Goal: Task Accomplishment & Management: Complete application form

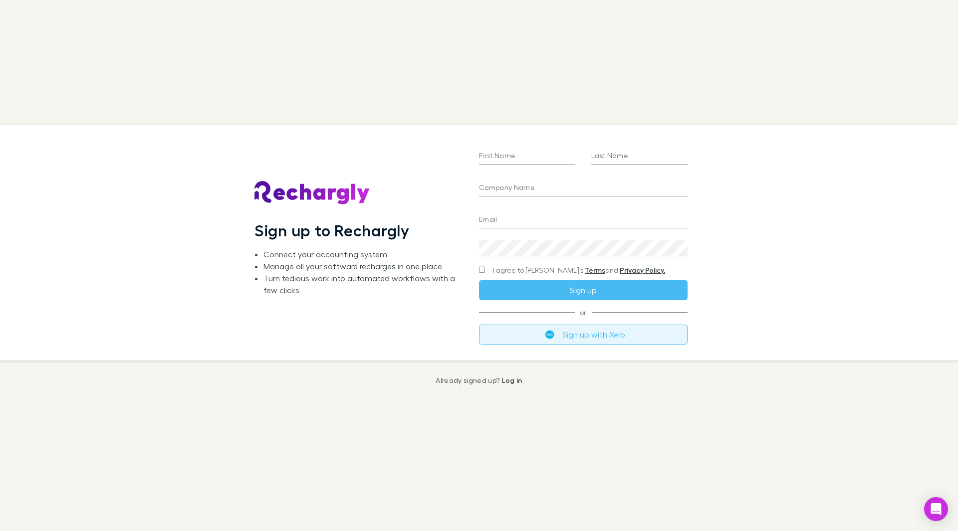
click at [516, 332] on button "Sign up with Xero" at bounding box center [583, 335] width 209 height 20
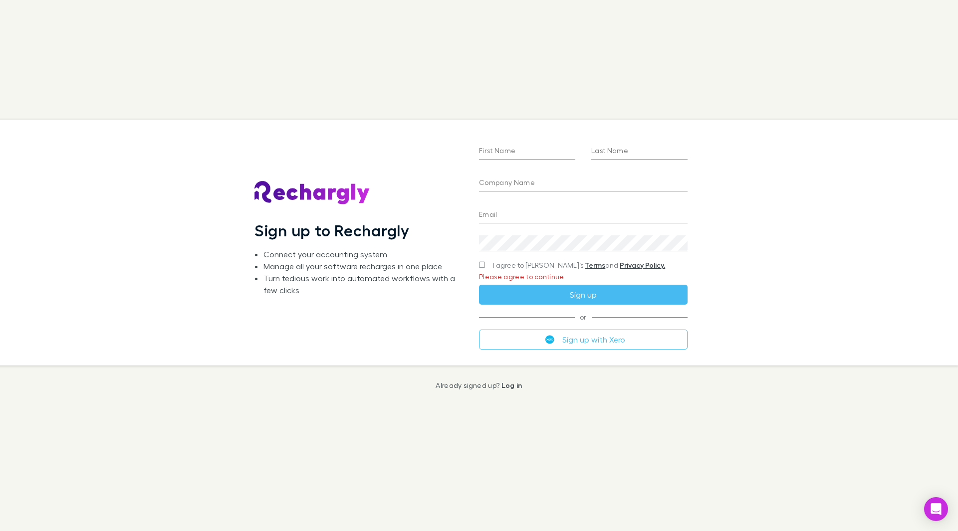
click at [500, 150] on input "First Name" at bounding box center [527, 152] width 96 height 16
type input "*****"
type input "**********"
click at [496, 204] on div "Email" at bounding box center [583, 212] width 209 height 24
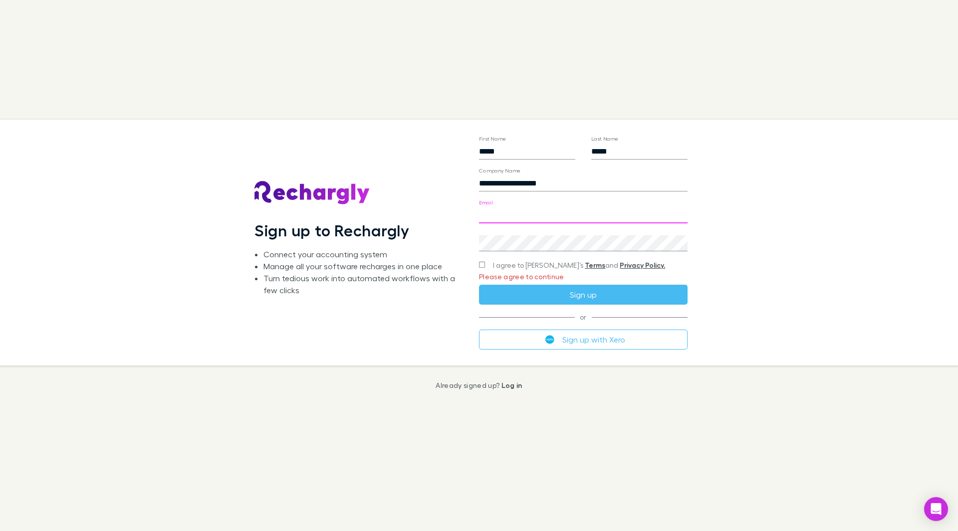
click at [496, 212] on input "Email" at bounding box center [583, 216] width 209 height 16
click at [557, 213] on input "Email" at bounding box center [583, 216] width 209 height 16
type input "**********"
click at [766, 227] on div "**********" at bounding box center [471, 243] width 974 height 246
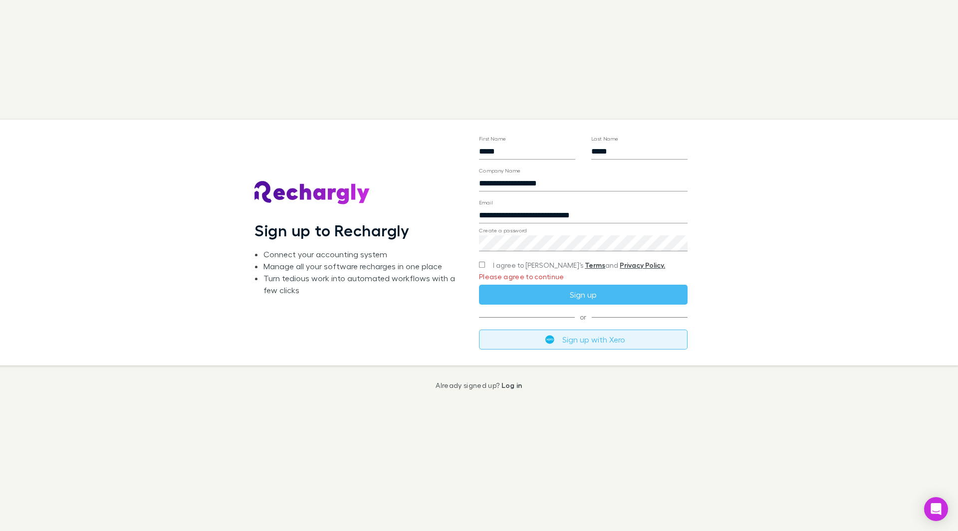
click at [535, 344] on button "Sign up with Xero" at bounding box center [583, 340] width 209 height 20
click at [579, 341] on button "Sign up with Xero" at bounding box center [583, 340] width 209 height 20
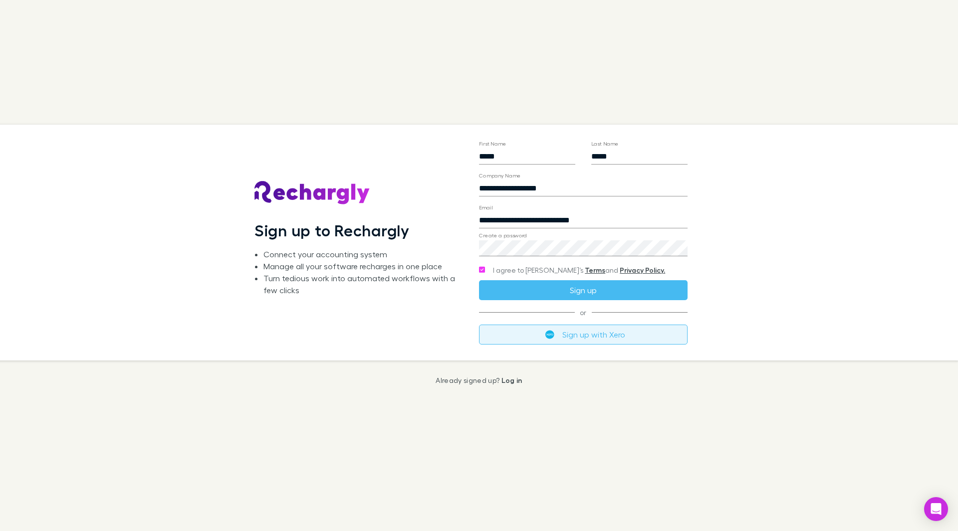
click at [613, 337] on button "Sign up with Xero" at bounding box center [583, 335] width 209 height 20
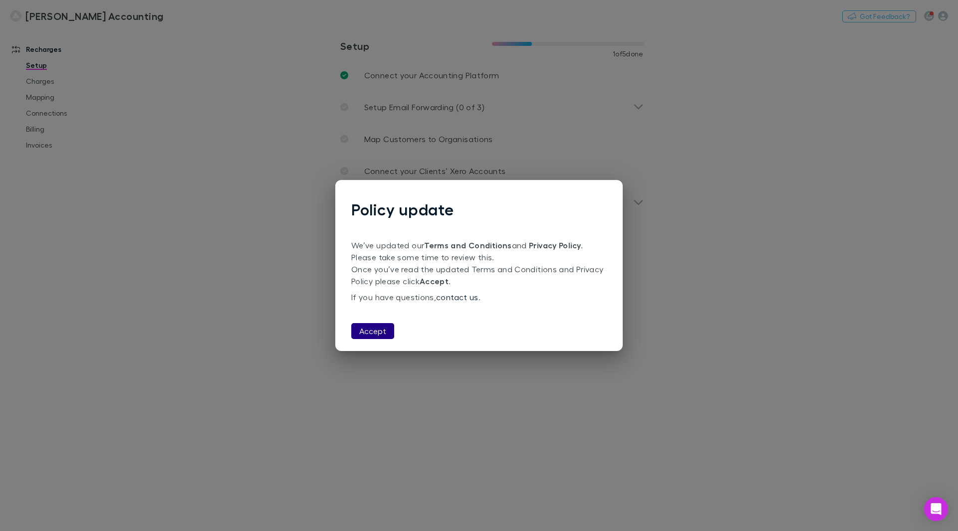
click at [367, 325] on button "Accept" at bounding box center [372, 331] width 43 height 16
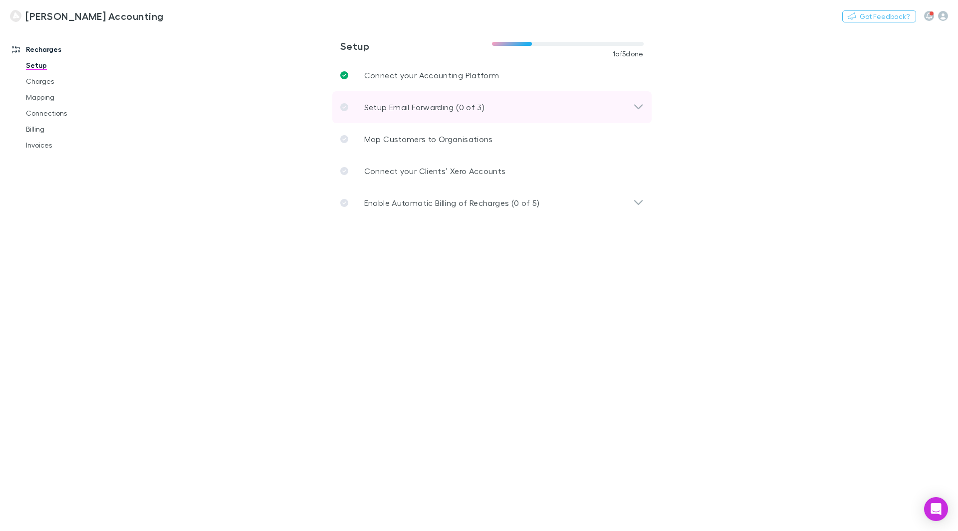
click at [642, 106] on icon at bounding box center [638, 106] width 8 height 5
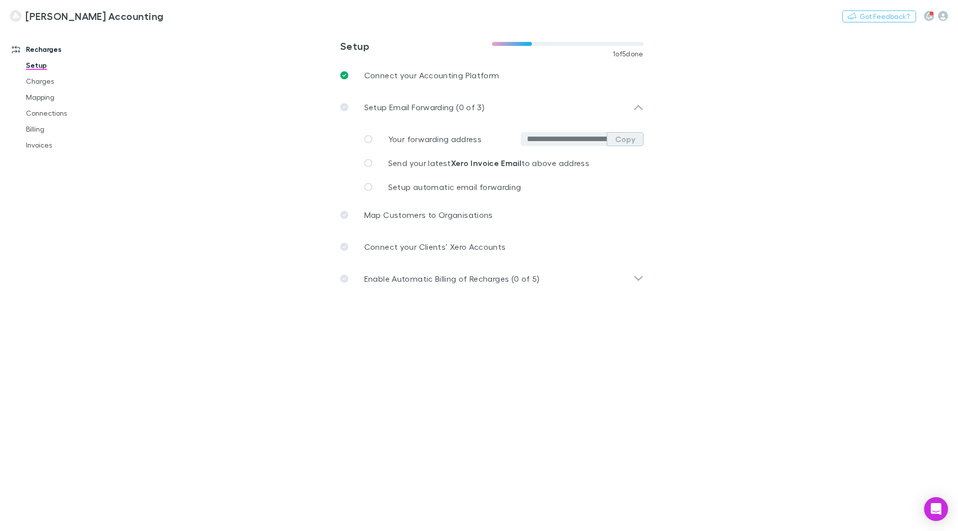
click at [632, 135] on button "Copy" at bounding box center [625, 139] width 37 height 14
click at [494, 183] on span "Setup automatic email forwarding" at bounding box center [454, 186] width 133 height 9
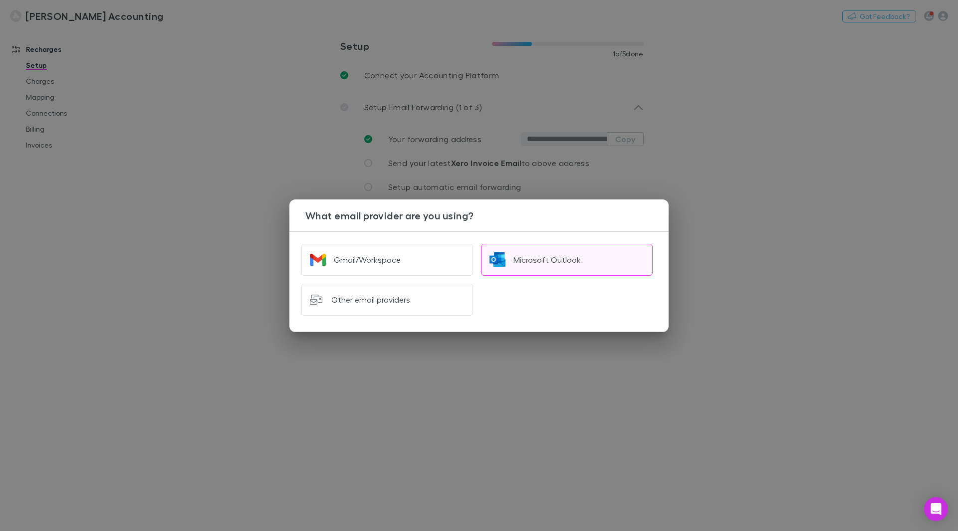
click at [532, 259] on div "Microsoft Outlook" at bounding box center [546, 260] width 67 height 10
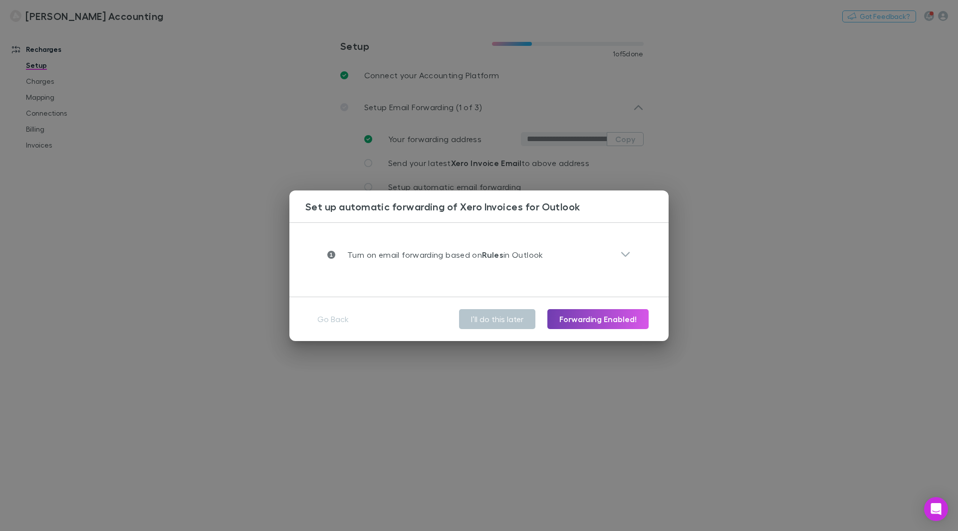
click at [577, 318] on button "Forwarding Enabled!" at bounding box center [597, 319] width 101 height 20
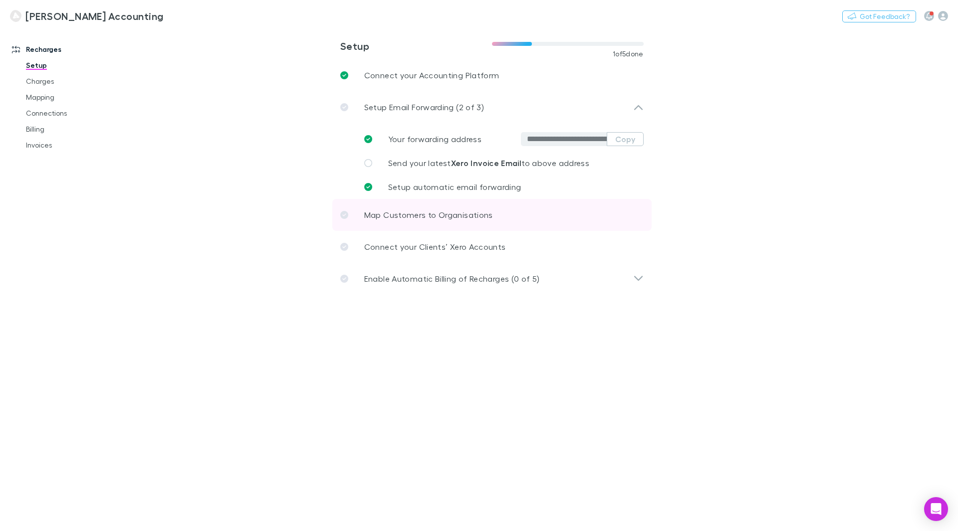
click at [381, 225] on link "Map Customers to Organisations" at bounding box center [491, 215] width 319 height 32
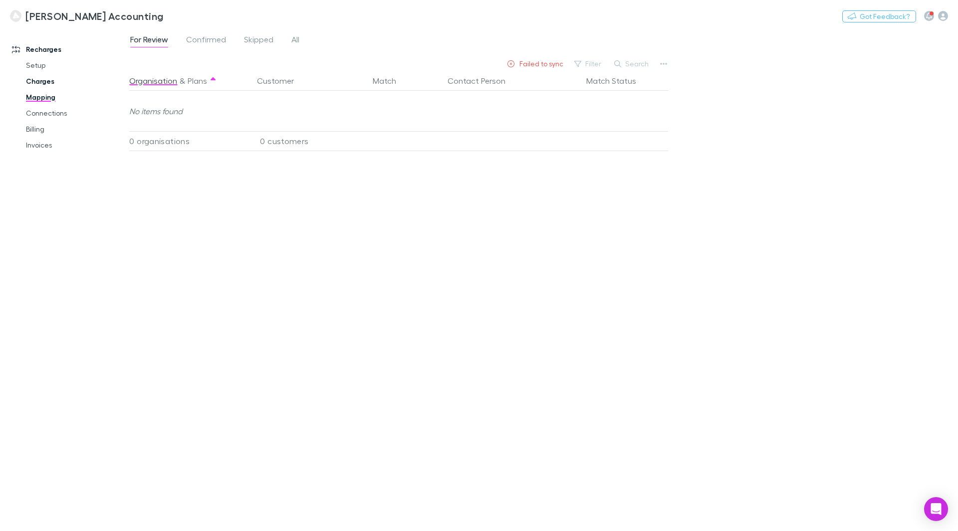
click at [48, 81] on link "Charges" at bounding box center [75, 81] width 119 height 16
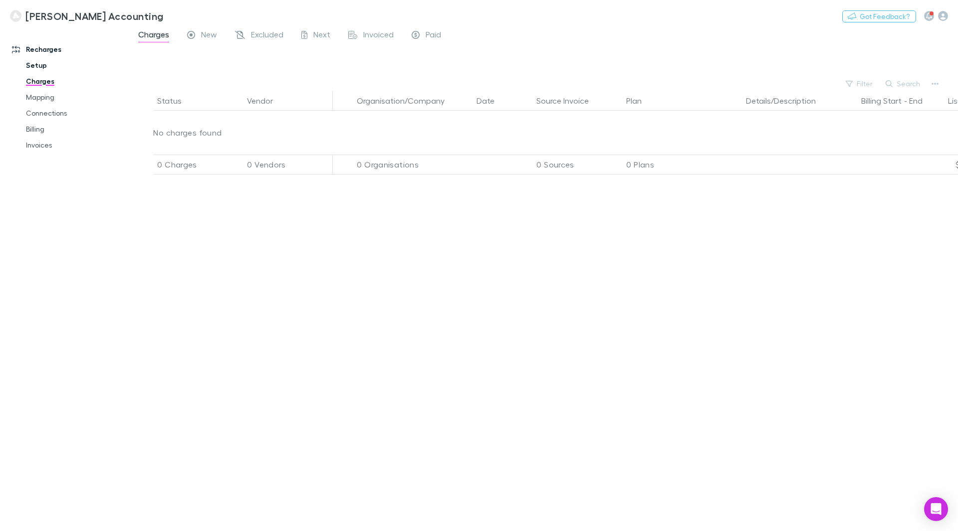
click at [42, 69] on link "Setup" at bounding box center [75, 65] width 119 height 16
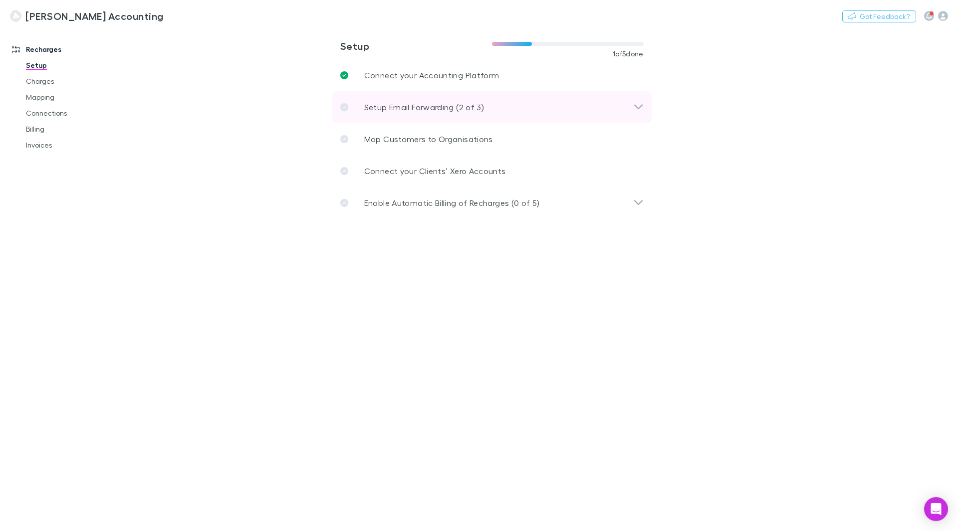
click at [410, 115] on div "Setup Email Forwarding (2 of 3)" at bounding box center [491, 107] width 319 height 32
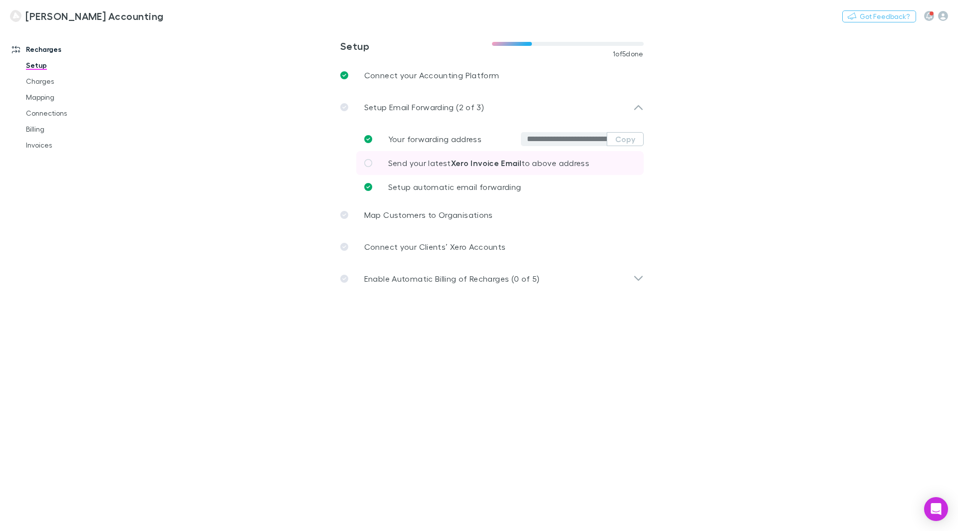
click at [367, 161] on icon at bounding box center [368, 163] width 8 height 8
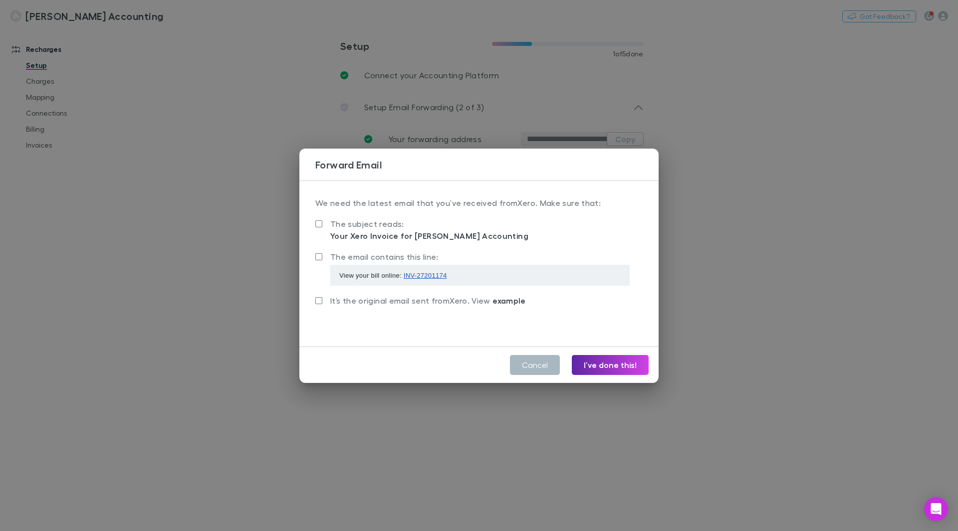
click at [527, 362] on button "Cancel" at bounding box center [535, 365] width 50 height 20
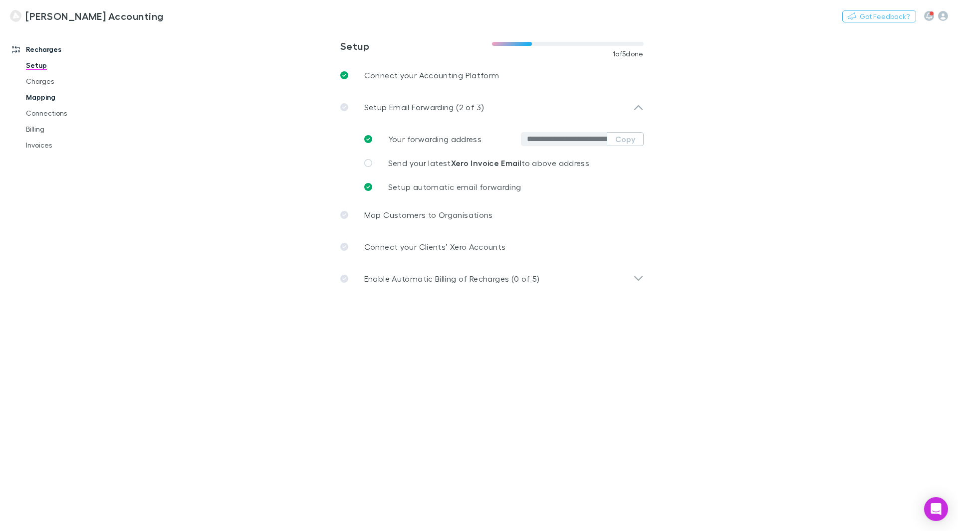
click at [49, 101] on link "Mapping" at bounding box center [75, 97] width 119 height 16
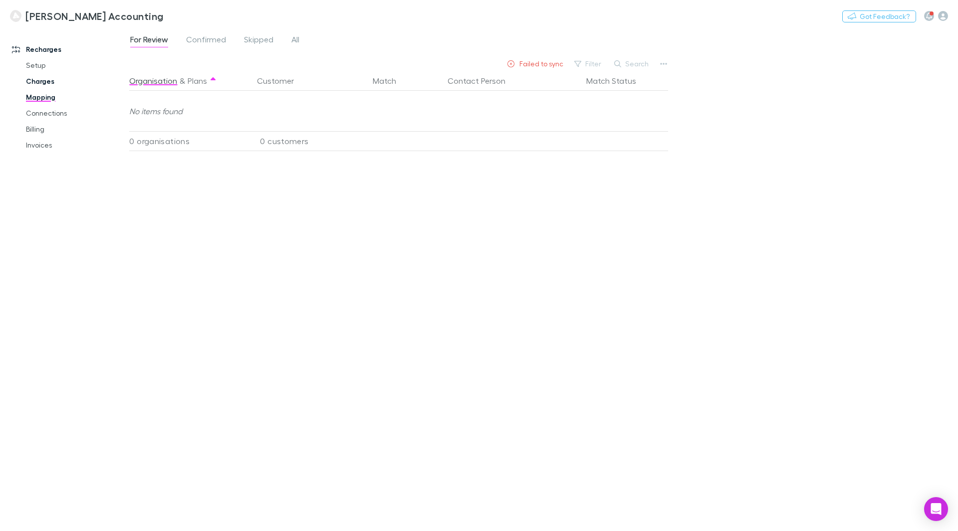
click at [48, 77] on link "Charges" at bounding box center [75, 81] width 119 height 16
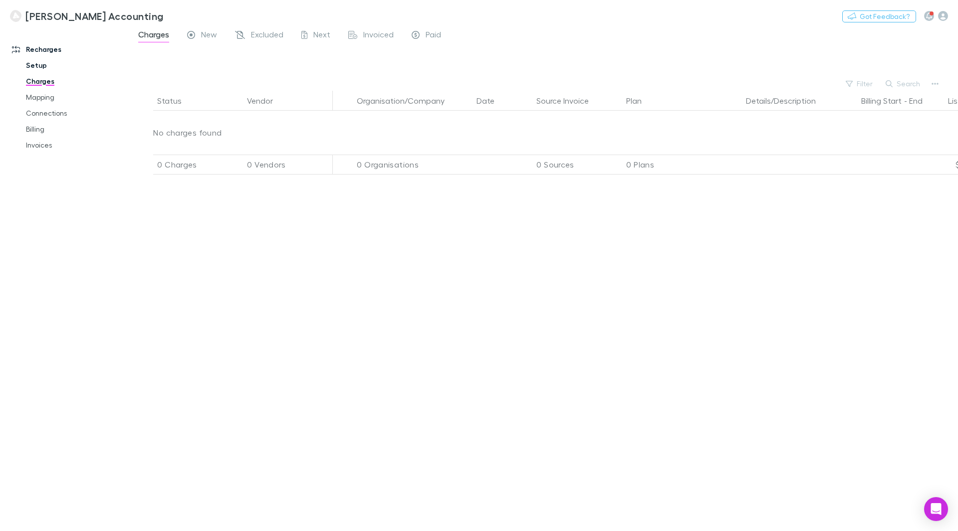
click at [39, 62] on link "Setup" at bounding box center [75, 65] width 119 height 16
